Goal: Information Seeking & Learning: Learn about a topic

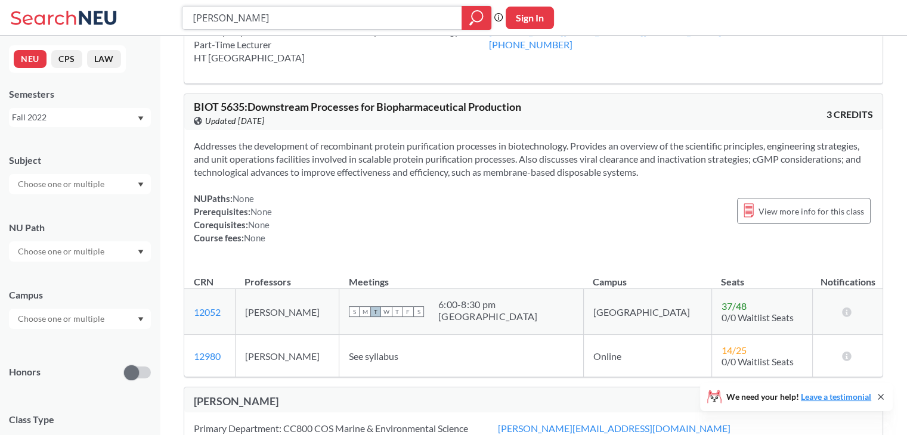
scroll to position [60, 0]
drag, startPoint x: 466, startPoint y: 306, endPoint x: 555, endPoint y: 327, distance: 91.8
click at [555, 327] on td "S M T W T F S 6:00 - 8:30 pm [GEOGRAPHIC_DATA]" at bounding box center [461, 314] width 244 height 46
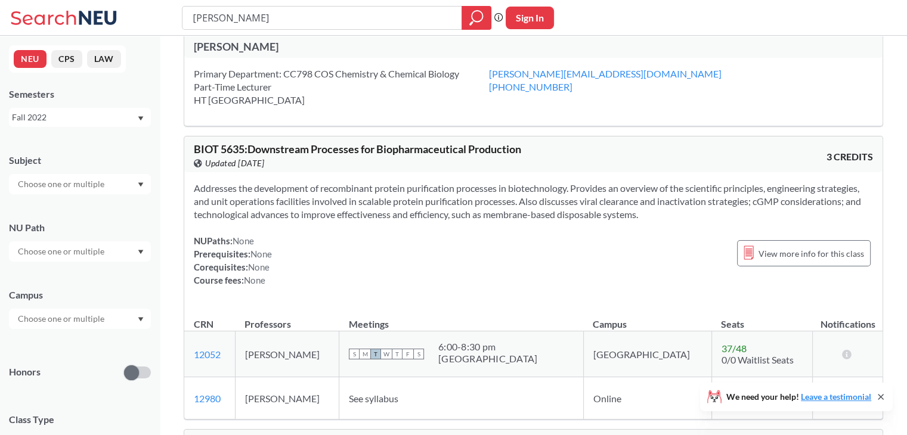
scroll to position [0, 0]
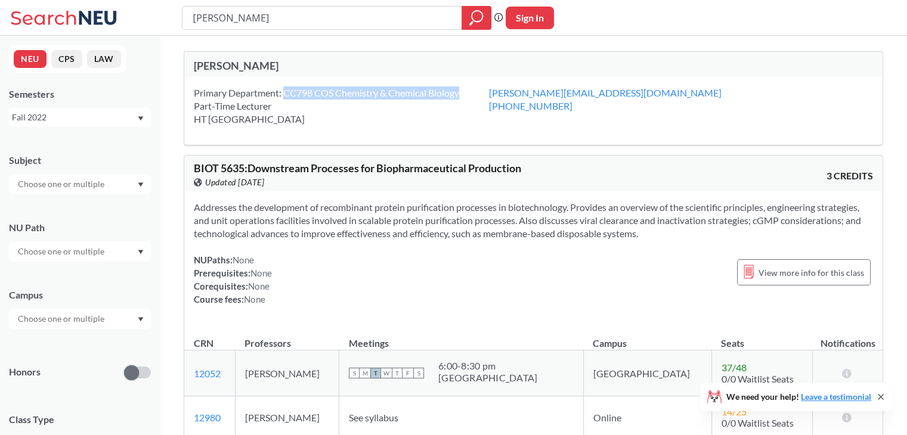
drag, startPoint x: 285, startPoint y: 94, endPoint x: 464, endPoint y: 97, distance: 178.9
click at [464, 97] on div "Primary Department: CC798 COS Chemistry & Chemical Biology Part-Time Lecturer […" at bounding box center [341, 105] width 295 height 39
drag, startPoint x: 191, startPoint y: 120, endPoint x: 213, endPoint y: 122, distance: 21.5
click at [212, 122] on div "Primary Department: CC798 COS Chemistry & Chemical Biology Part-Time Lecturer H…" at bounding box center [533, 111] width 698 height 68
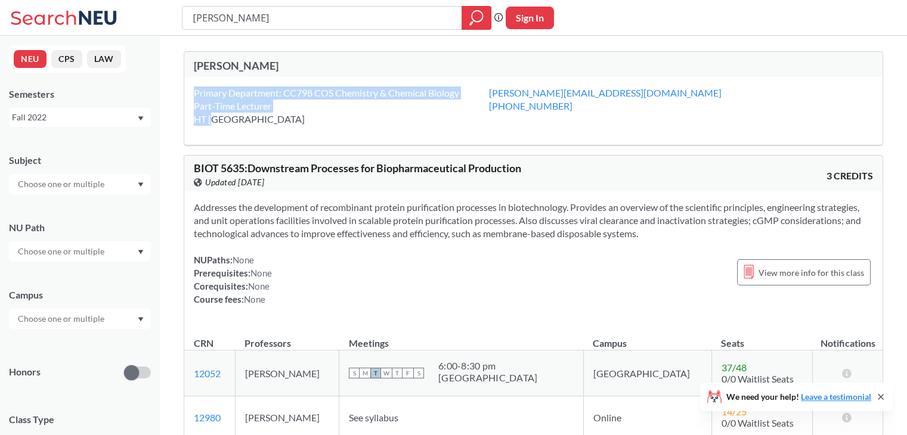
click at [213, 122] on div "Primary Department: CC798 COS Chemistry & Chemical Biology Part-Time Lecturer […" at bounding box center [341, 105] width 295 height 39
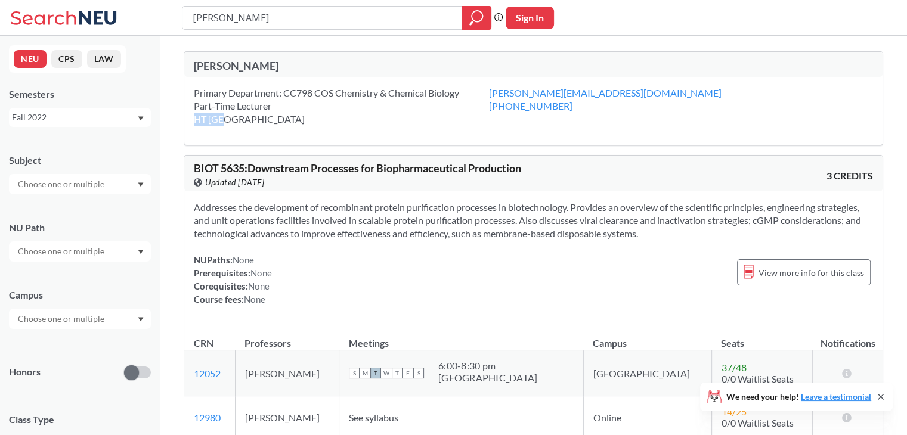
drag, startPoint x: 193, startPoint y: 119, endPoint x: 223, endPoint y: 119, distance: 29.8
click at [223, 119] on div "Primary Department: CC798 COS Chemistry & Chemical Biology Part-Time Lecturer […" at bounding box center [341, 105] width 295 height 39
copy div "HT 108"
click at [342, 262] on div "NUPaths: None Prerequisites: None Corequisites: None Course fees: None View mor…" at bounding box center [533, 279] width 679 height 52
click at [312, 169] on span "BIOT 5635 : Downstream Processes for Biopharmaceutical Production" at bounding box center [357, 168] width 327 height 13
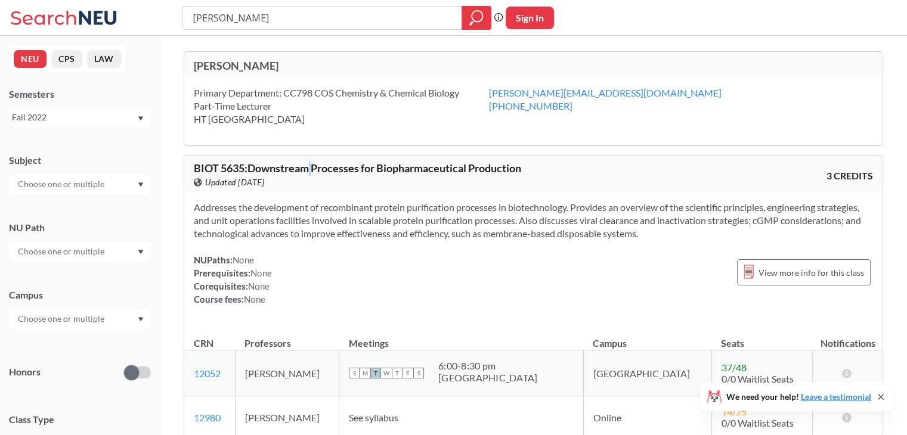
click at [312, 169] on span "BIOT 5635 : Downstream Processes for Biopharmaceutical Production" at bounding box center [357, 168] width 327 height 13
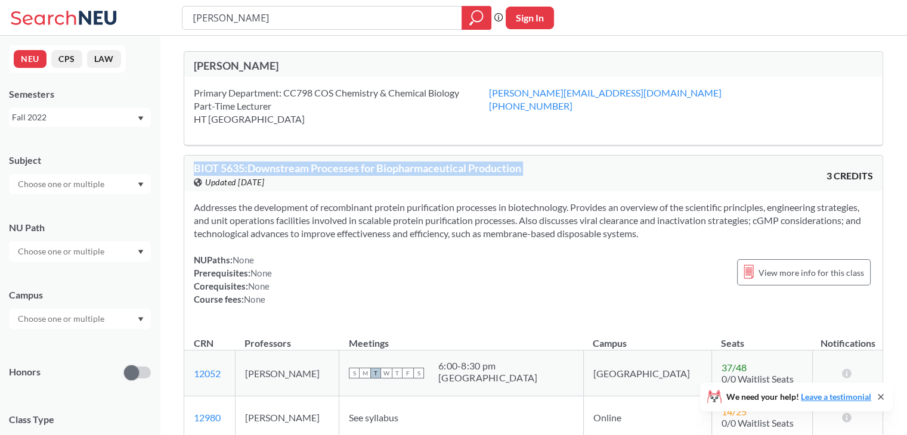
click at [312, 169] on span "BIOT 5635 : Downstream Processes for Biopharmaceutical Production" at bounding box center [357, 168] width 327 height 13
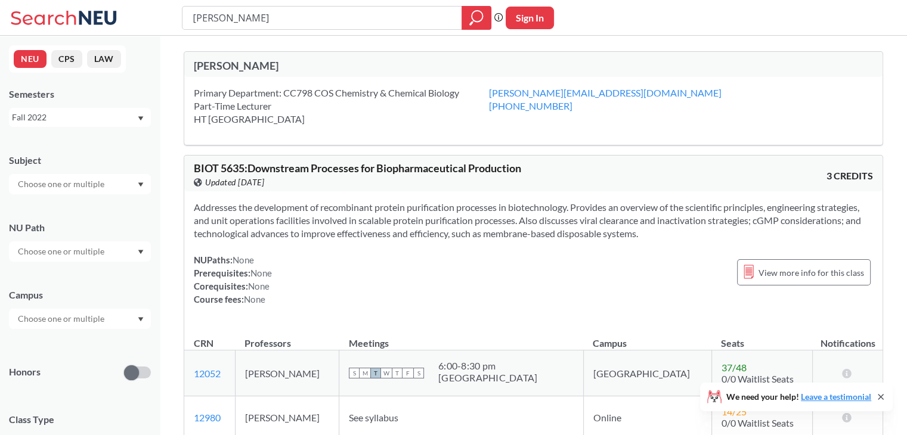
click at [312, 169] on span "BIOT 5635 : Downstream Processes for Biopharmaceutical Production" at bounding box center [357, 168] width 327 height 13
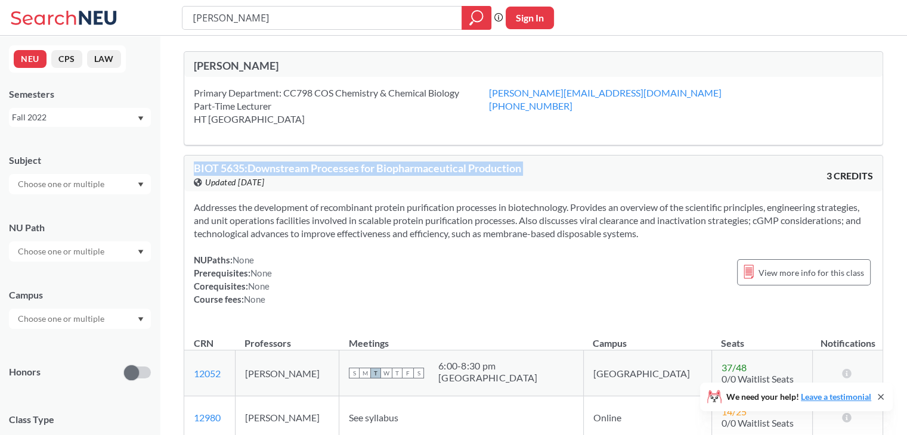
click at [312, 169] on span "BIOT 5635 : Downstream Processes for Biopharmaceutical Production" at bounding box center [357, 168] width 327 height 13
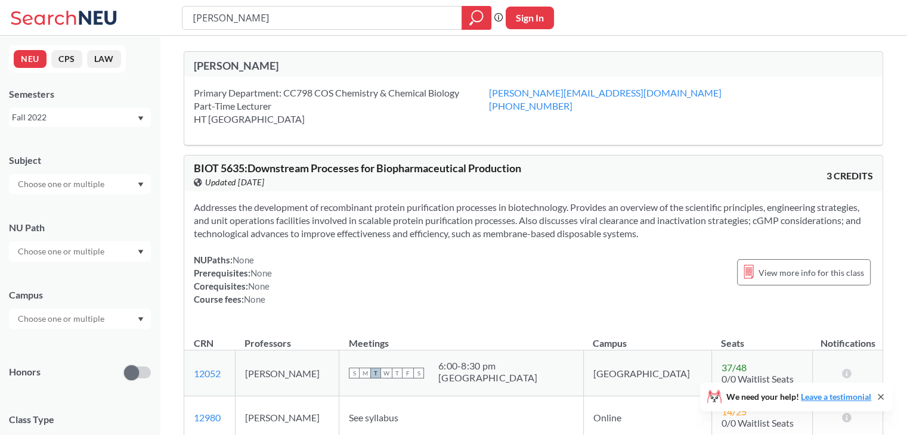
click at [107, 119] on div "Fall 2022" at bounding box center [74, 117] width 125 height 13
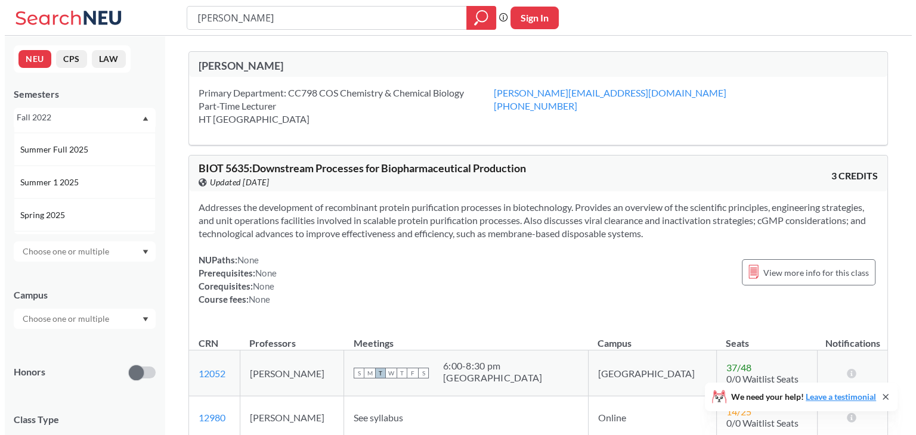
scroll to position [60, 0]
click at [103, 219] on div "Spring 2025" at bounding box center [83, 215] width 135 height 13
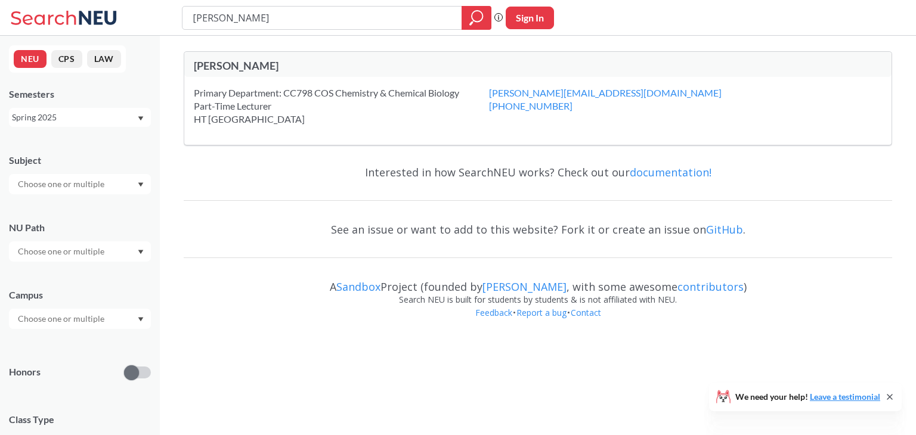
click at [118, 122] on div "Spring 2025" at bounding box center [74, 117] width 125 height 13
click at [112, 144] on div "Fall 2025" at bounding box center [83, 143] width 135 height 13
click at [319, 173] on div "Interested in how SearchNEU works? Check out our documentation!" at bounding box center [538, 172] width 708 height 35
click at [123, 113] on div "Fall 2025" at bounding box center [74, 117] width 125 height 13
click at [268, 186] on div "Interested in how SearchNEU works? Check out our documentation!" at bounding box center [538, 172] width 708 height 35
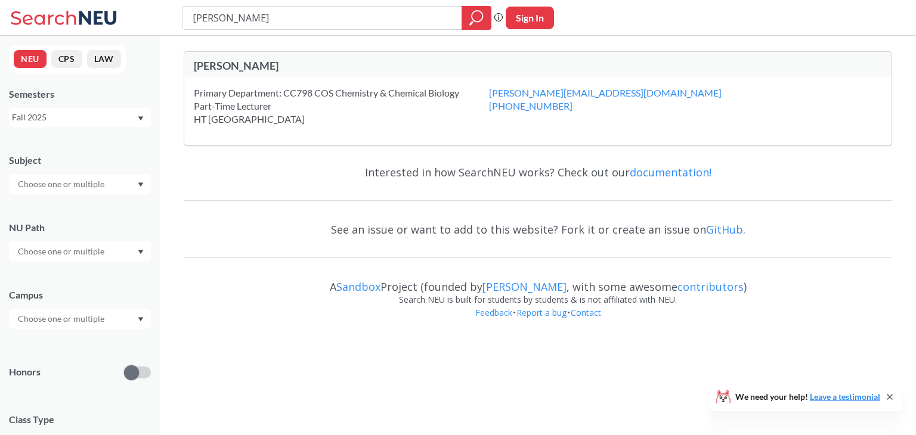
click at [75, 120] on div "Fall 2025" at bounding box center [74, 117] width 125 height 13
click at [105, 202] on div "Spring 2024" at bounding box center [83, 200] width 135 height 13
click at [86, 114] on div "Spring 2024" at bounding box center [74, 117] width 125 height 13
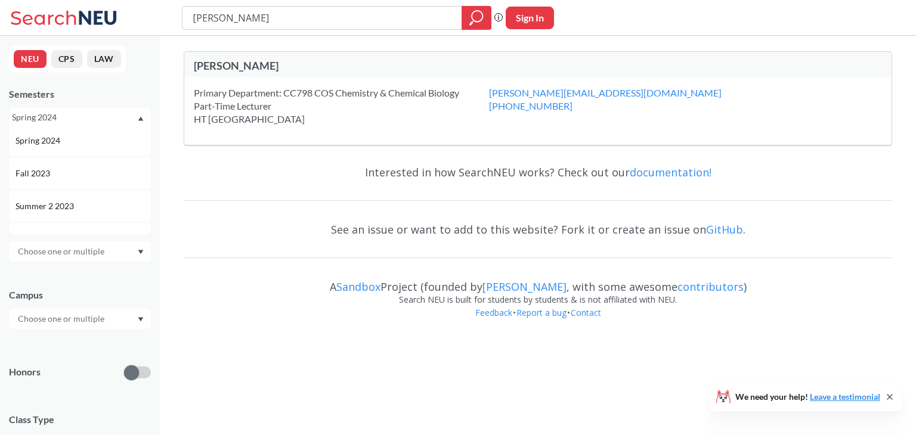
click at [102, 171] on div "Fall 2023" at bounding box center [83, 173] width 135 height 13
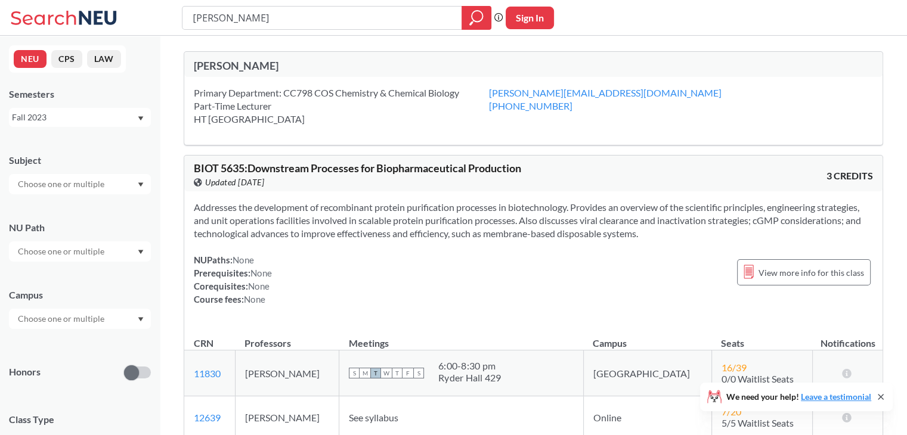
drag, startPoint x: 284, startPoint y: 94, endPoint x: 312, endPoint y: 122, distance: 39.6
click at [312, 122] on div "Primary Department: CC798 COS Chemistry & Chemical Biology Part-Time Lecturer […" at bounding box center [341, 105] width 295 height 39
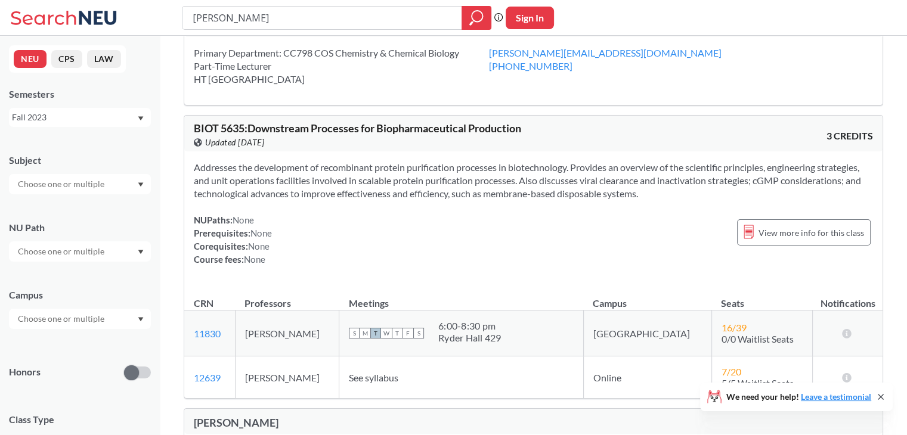
scroll to position [60, 0]
